Goal: Understand process/instructions: Learn how to perform a task or action

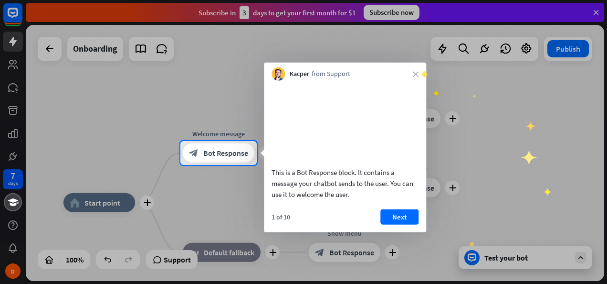
click at [421, 73] on div "Kacper from Support close" at bounding box center [345, 72] width 162 height 18
click at [418, 74] on icon "close" at bounding box center [416, 74] width 6 height 6
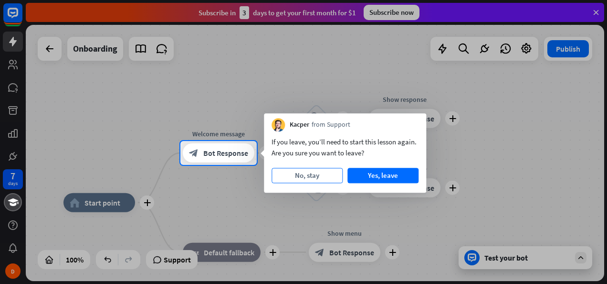
click at [329, 176] on button "No, stay" at bounding box center [307, 175] width 71 height 15
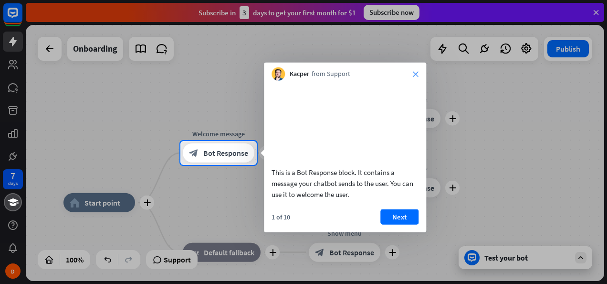
click at [418, 75] on icon "close" at bounding box center [416, 74] width 6 height 6
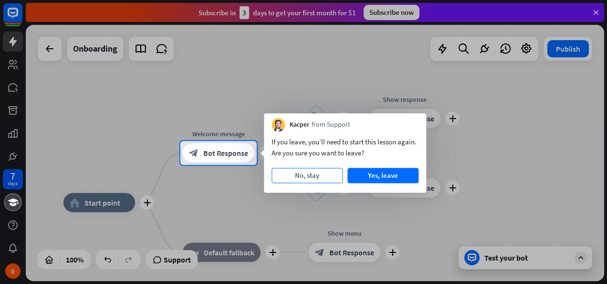
click at [321, 178] on button "No, stay" at bounding box center [307, 175] width 71 height 15
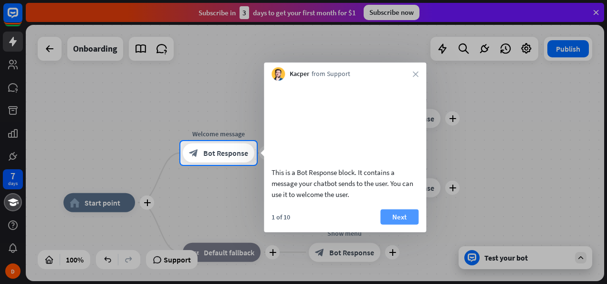
click at [391, 224] on button "Next" at bounding box center [400, 216] width 38 height 15
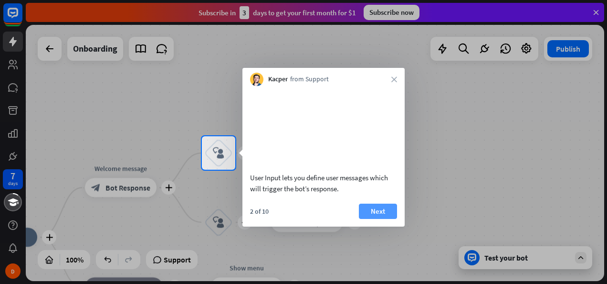
click at [385, 219] on button "Next" at bounding box center [378, 210] width 38 height 15
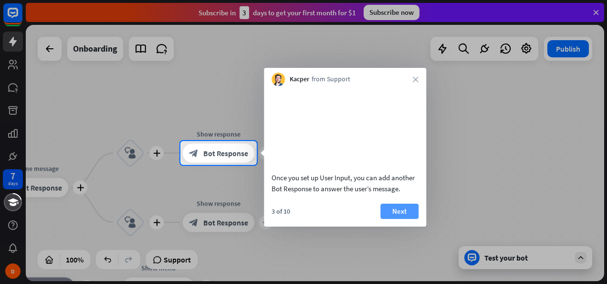
click at [382, 219] on button "Next" at bounding box center [400, 210] width 38 height 15
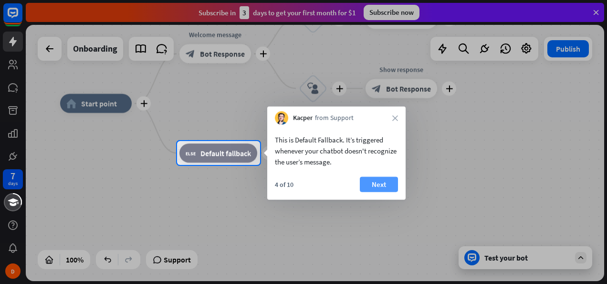
click at [372, 183] on button "Next" at bounding box center [379, 184] width 38 height 15
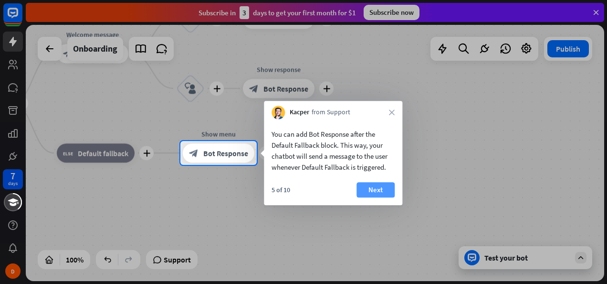
click at [381, 191] on button "Next" at bounding box center [376, 189] width 38 height 15
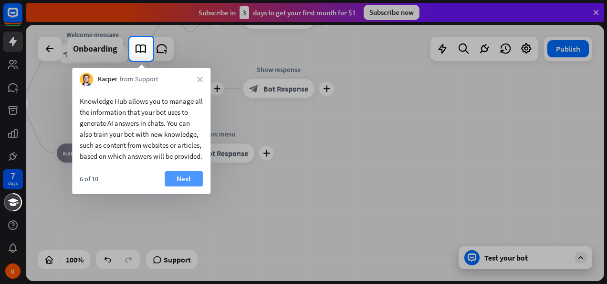
click at [190, 186] on button "Next" at bounding box center [184, 178] width 38 height 15
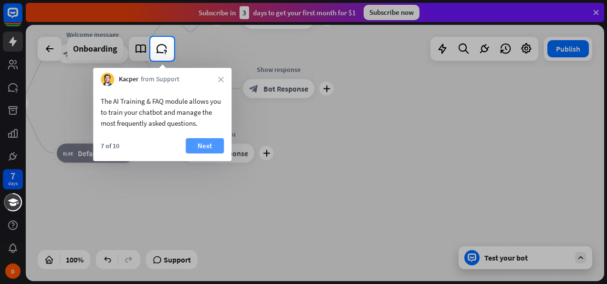
click at [215, 145] on button "Next" at bounding box center [205, 145] width 38 height 15
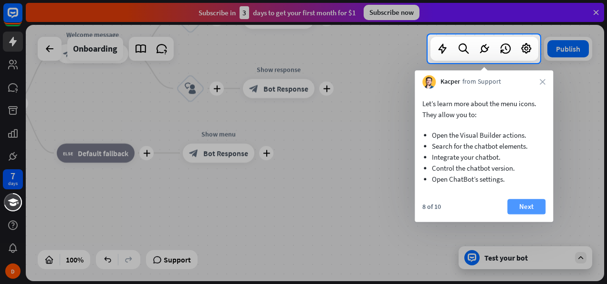
click at [530, 205] on button "Next" at bounding box center [527, 206] width 38 height 15
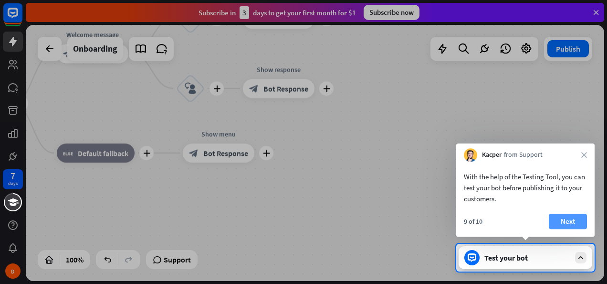
click at [576, 222] on button "Next" at bounding box center [568, 220] width 38 height 15
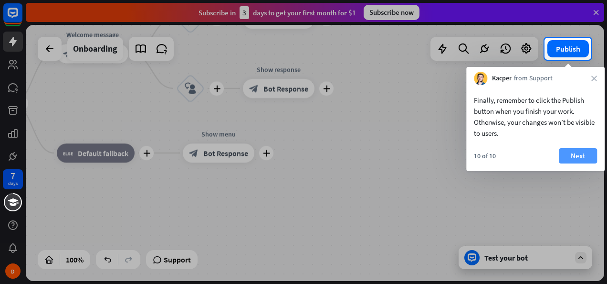
click at [580, 156] on button "Next" at bounding box center [578, 155] width 38 height 15
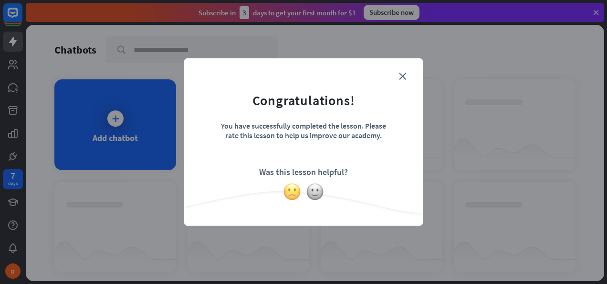
click at [292, 190] on img at bounding box center [292, 191] width 18 height 18
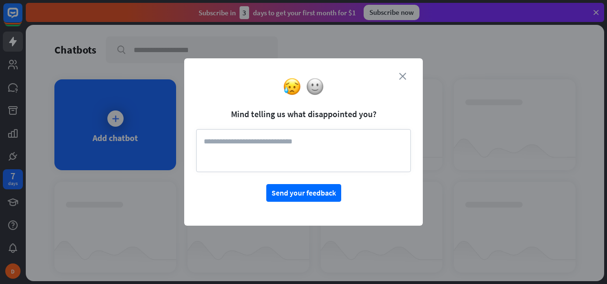
click at [402, 74] on icon "close" at bounding box center [402, 76] width 7 height 7
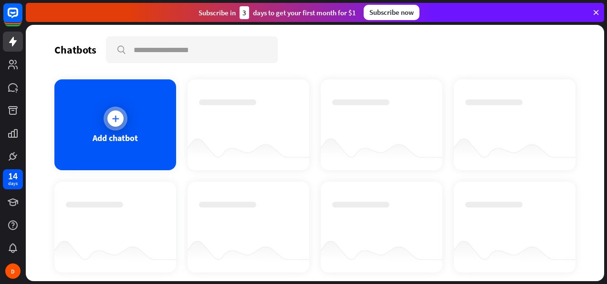
click at [121, 127] on div at bounding box center [116, 118] width 24 height 24
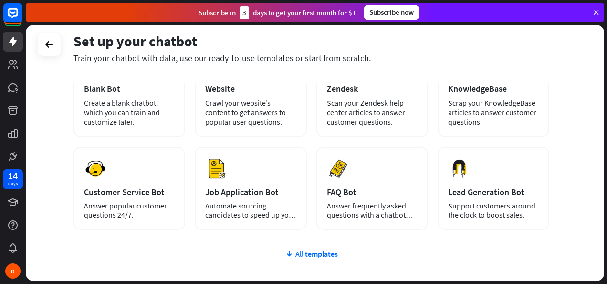
scroll to position [13, 0]
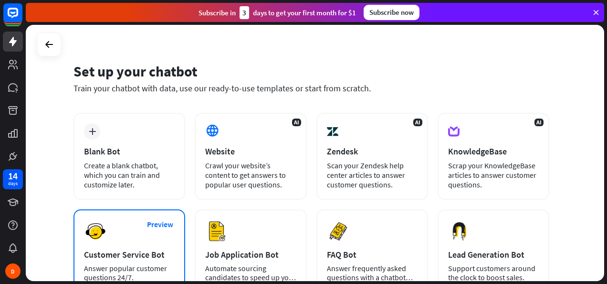
click at [147, 236] on div "Preview Customer Service Bot Answer popular customer questions 24/7." at bounding box center [130, 250] width 112 height 83
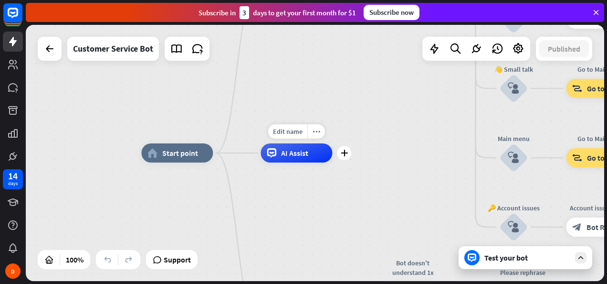
click at [301, 156] on span "AI Assist" at bounding box center [294, 153] width 27 height 10
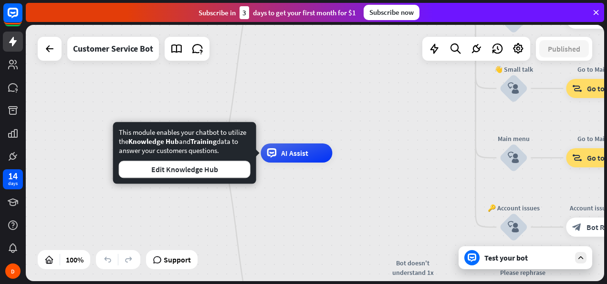
click at [292, 206] on div "home_2 Start point Welcome message block_bot_response Bot Response 🔙 Main menu …" at bounding box center [430, 281] width 579 height 256
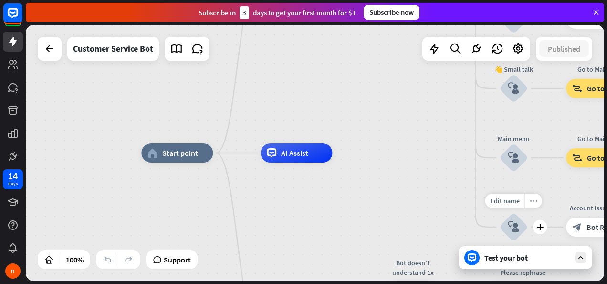
click at [526, 196] on div "more_horiz" at bounding box center [534, 200] width 18 height 14
